Goal: Check status: Check status

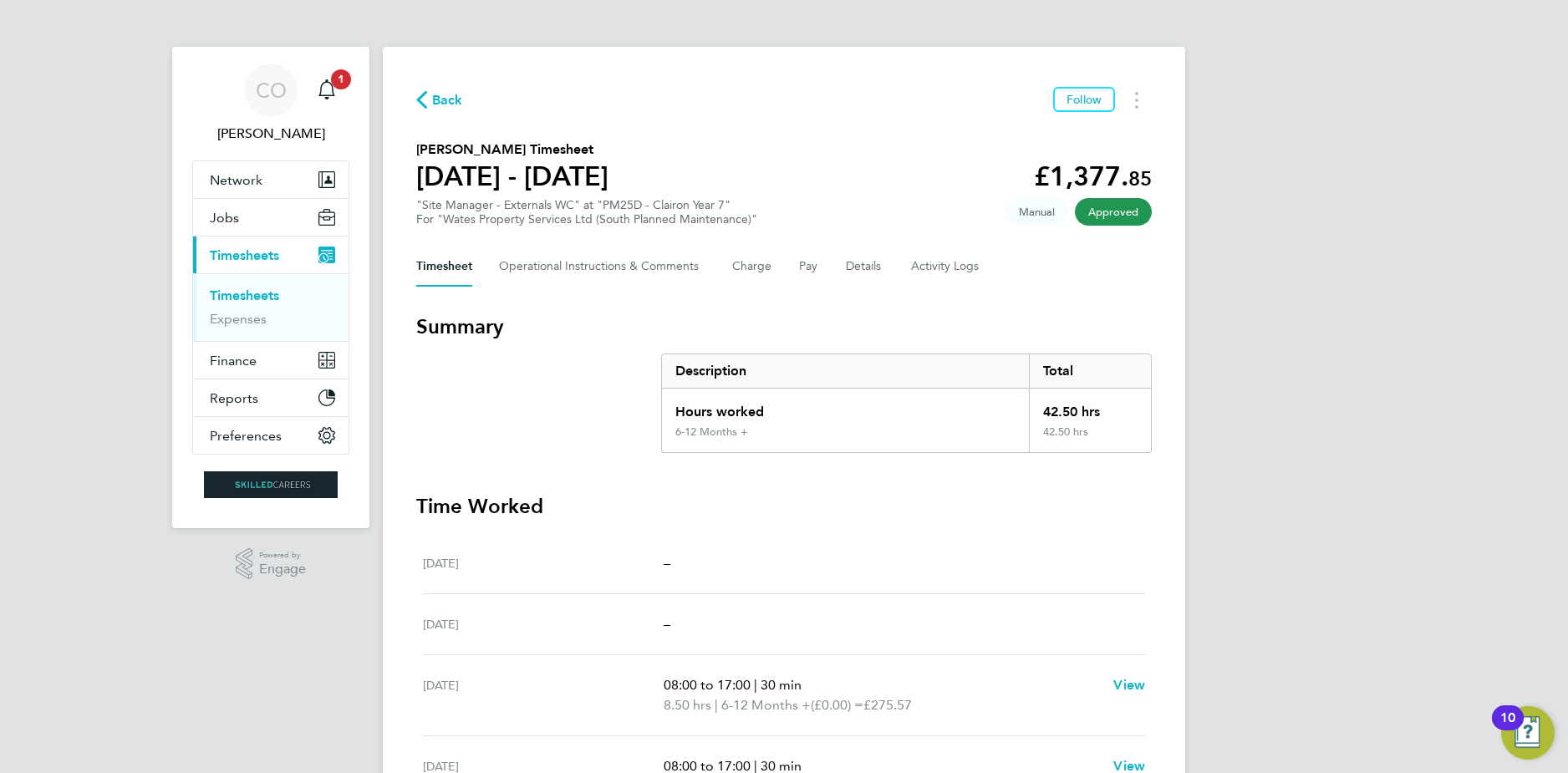
click at [478, 105] on div "Back Follow" at bounding box center [784, 100] width 736 height 26
click at [459, 101] on span "Back" at bounding box center [447, 100] width 31 height 20
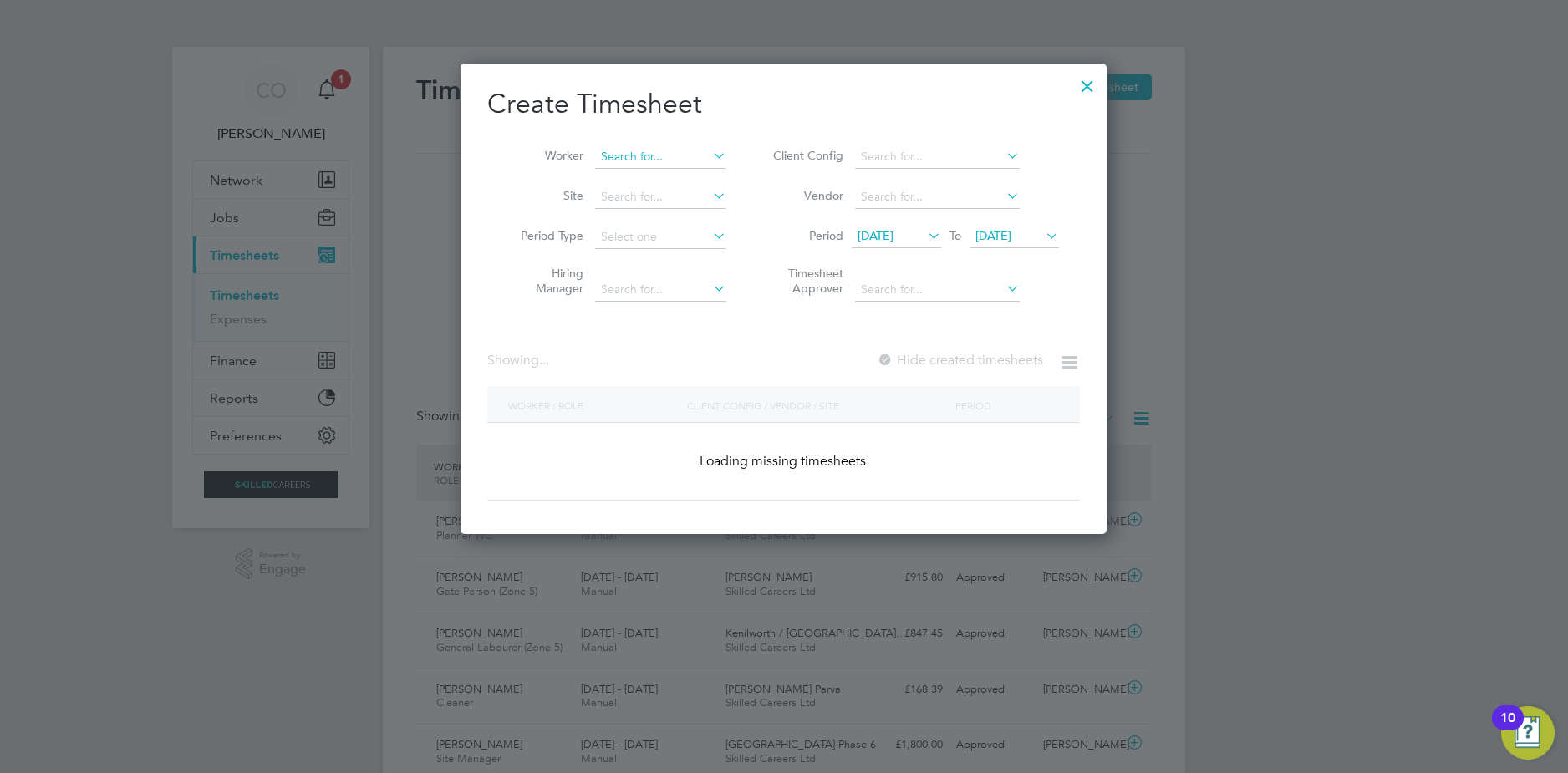
click at [706, 156] on input at bounding box center [660, 157] width 132 height 23
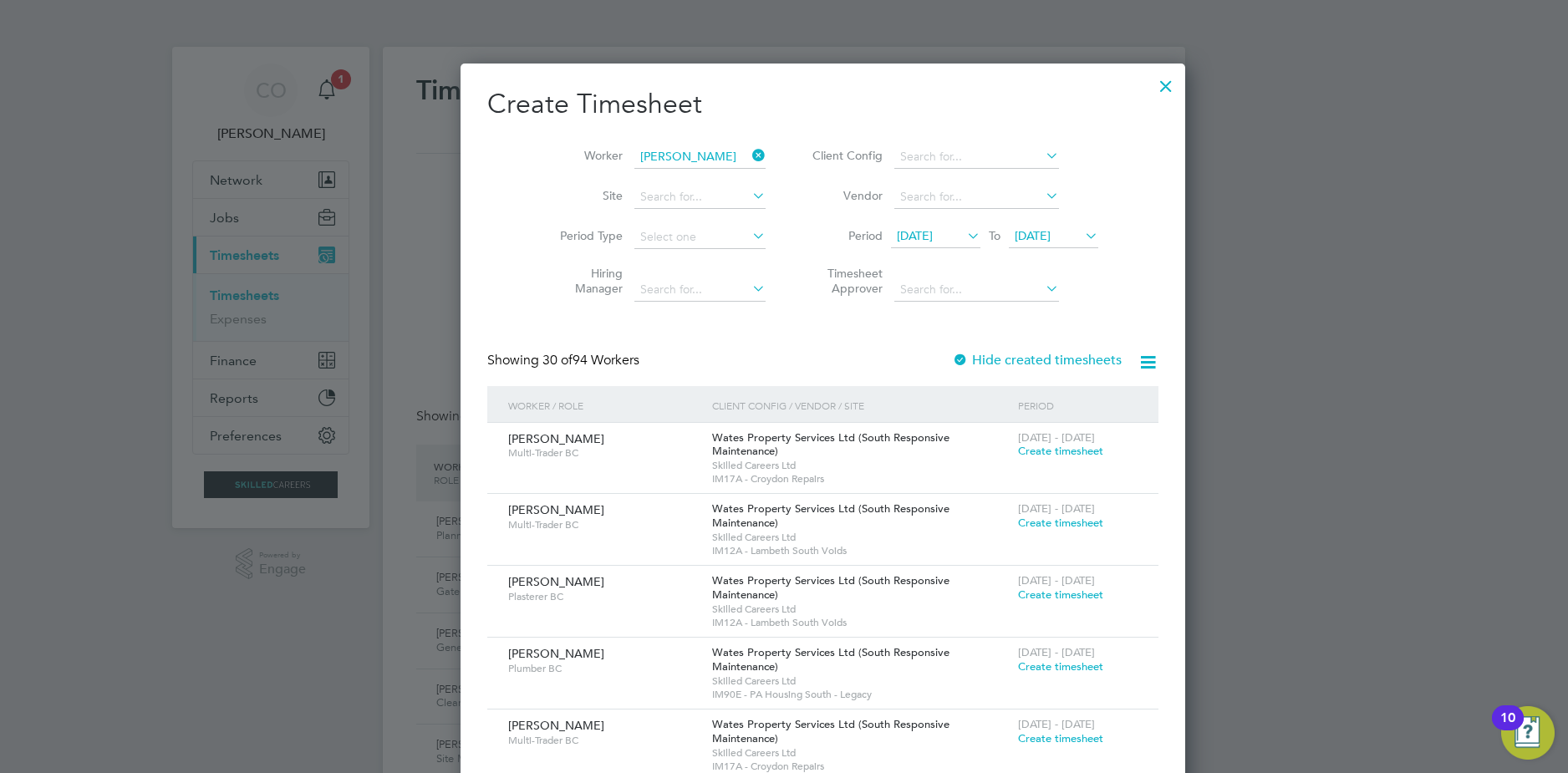
click at [690, 204] on li "[PERSON_NAME]" at bounding box center [698, 202] width 206 height 22
type input "[PERSON_NAME]"
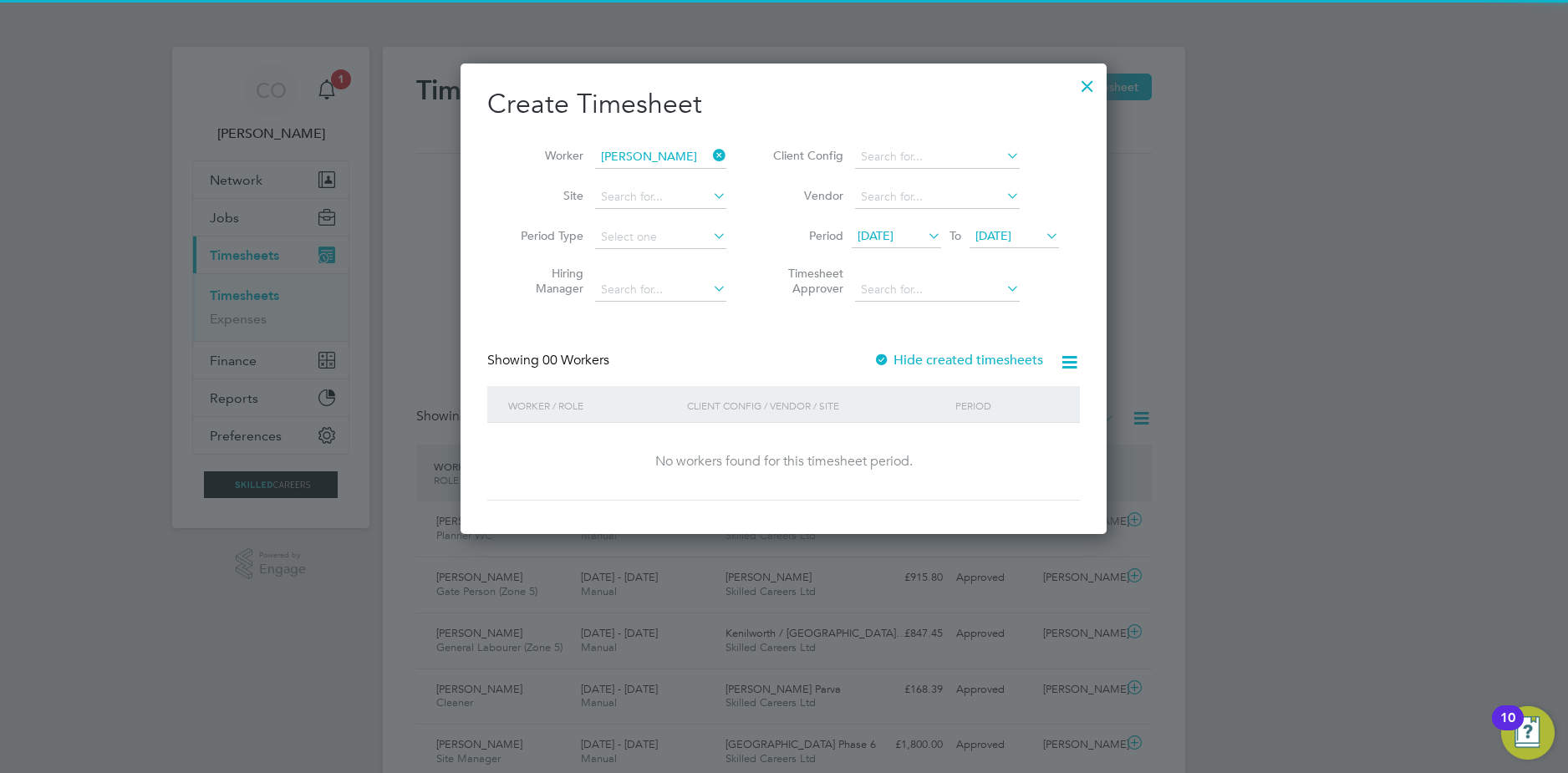
click at [897, 363] on label "Hide created timesheets" at bounding box center [959, 360] width 170 height 17
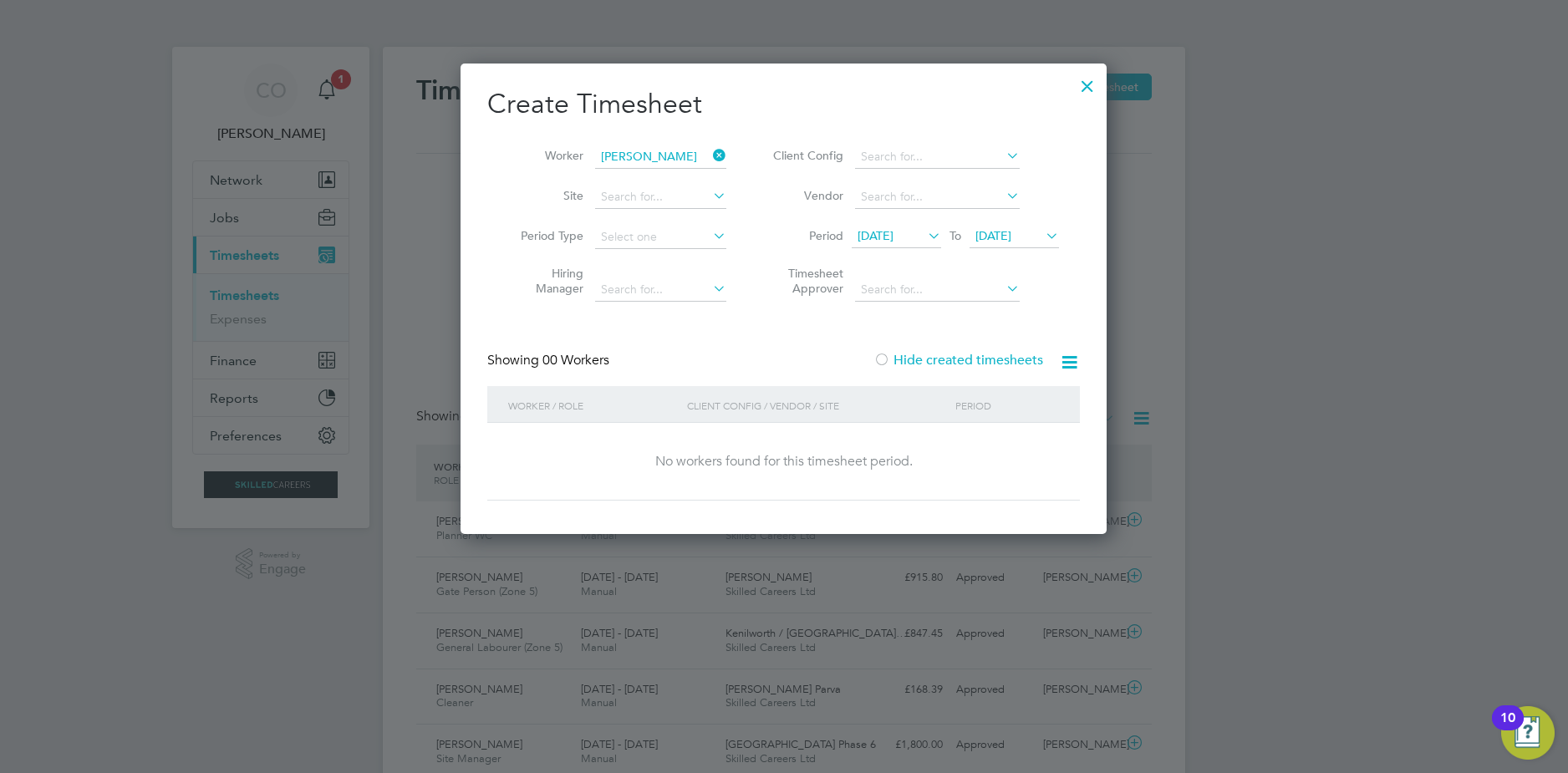
click at [882, 240] on span "[DATE]" at bounding box center [876, 235] width 35 height 15
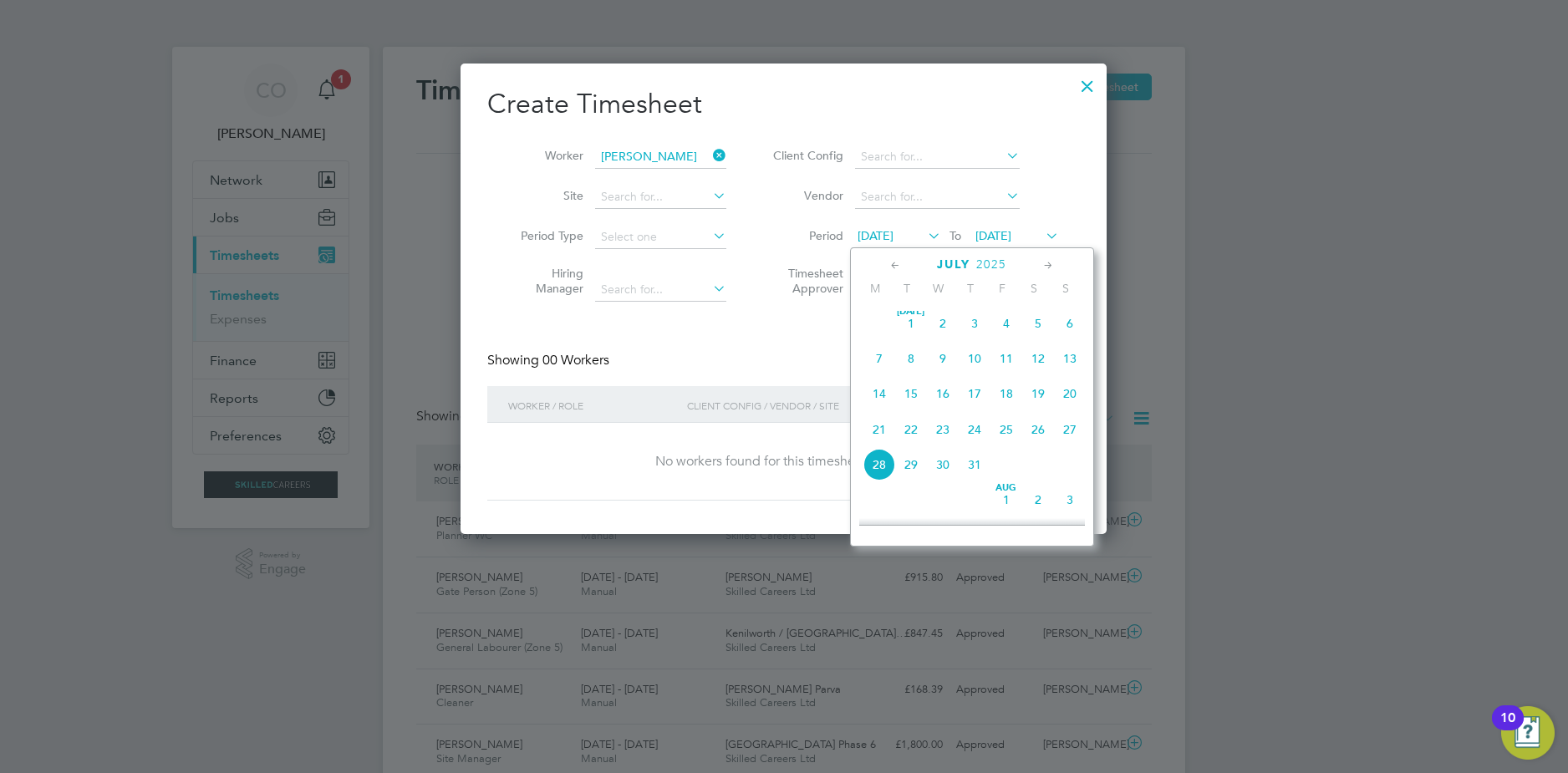
click at [907, 331] on span "[DATE]" at bounding box center [911, 323] width 32 height 32
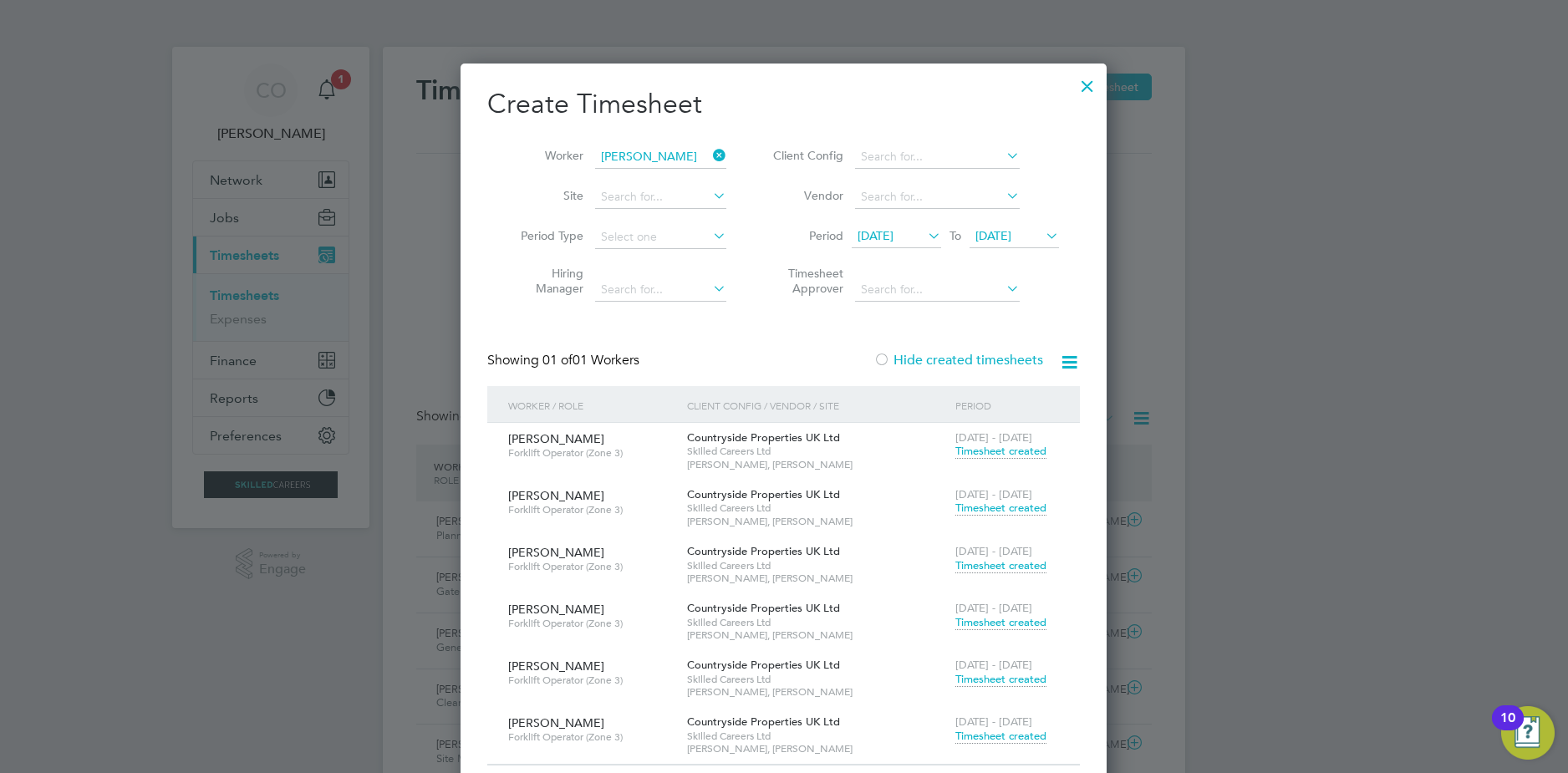
click at [914, 372] on div "Showing 01 of 01 Workers Hide created timesheets" at bounding box center [784, 369] width 593 height 35
click at [900, 356] on label "Hide created timesheets" at bounding box center [959, 360] width 170 height 17
click at [1010, 455] on span "Timesheet created" at bounding box center [1001, 451] width 92 height 15
